Goal: Check status: Check status

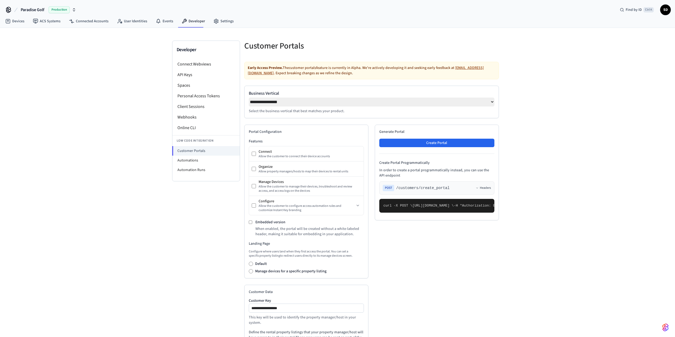
select select "**********"
click at [11, 21] on link "Devices" at bounding box center [15, 21] width 28 height 10
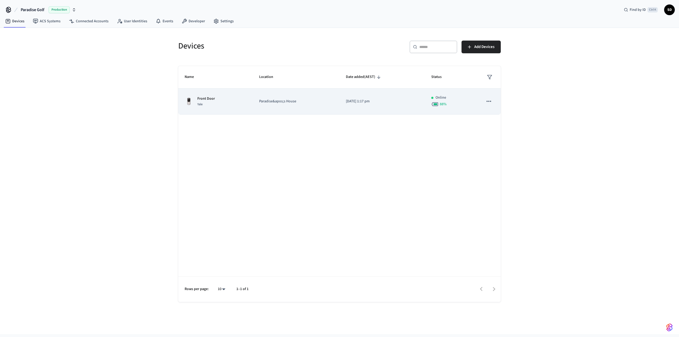
click at [254, 105] on td "Paradise&apos;s House" at bounding box center [296, 102] width 87 height 26
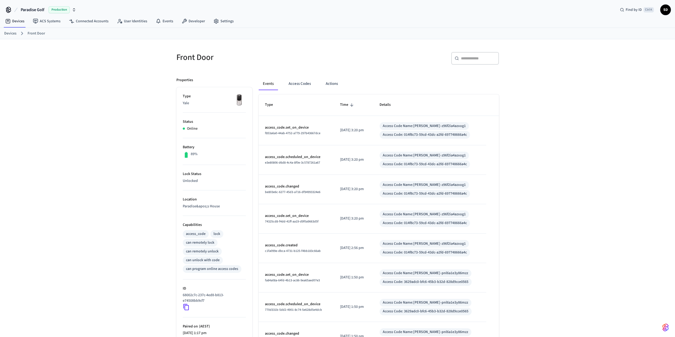
click at [310, 77] on div "Events Access Codes Actions Type Time Details access_code.set_on_device f853a6a…" at bounding box center [375, 253] width 247 height 365
click at [307, 87] on button "Access Codes" at bounding box center [299, 83] width 31 height 13
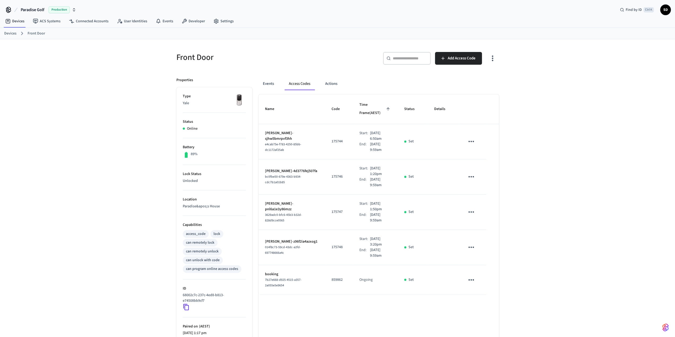
scroll to position [27, 0]
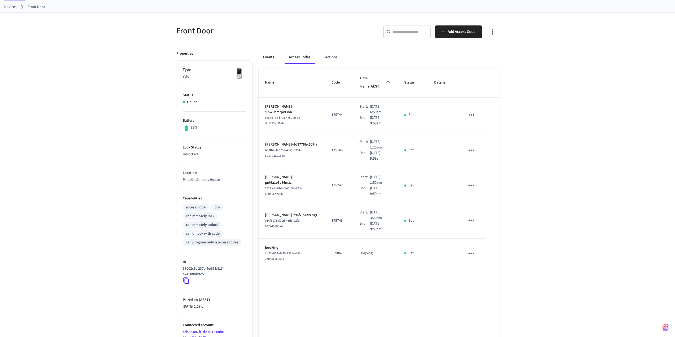
click at [269, 54] on button "Events" at bounding box center [269, 57] width 20 height 13
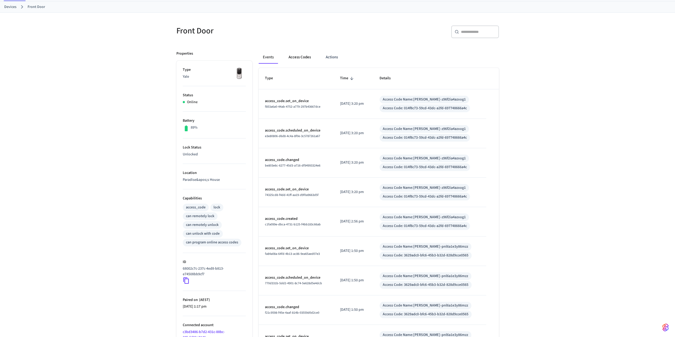
click at [293, 55] on button "Access Codes" at bounding box center [299, 57] width 31 height 13
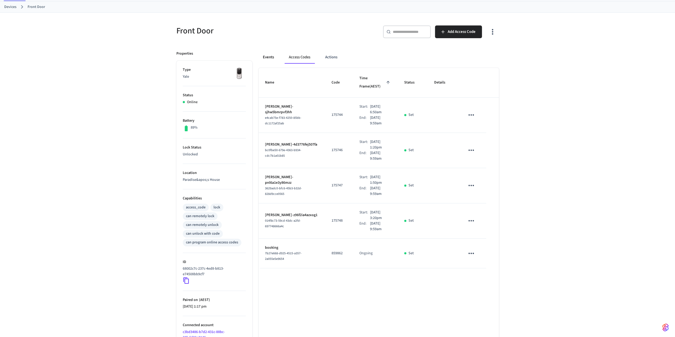
click at [267, 53] on button "Events" at bounding box center [269, 57] width 20 height 13
